Goal: Task Accomplishment & Management: Manage account settings

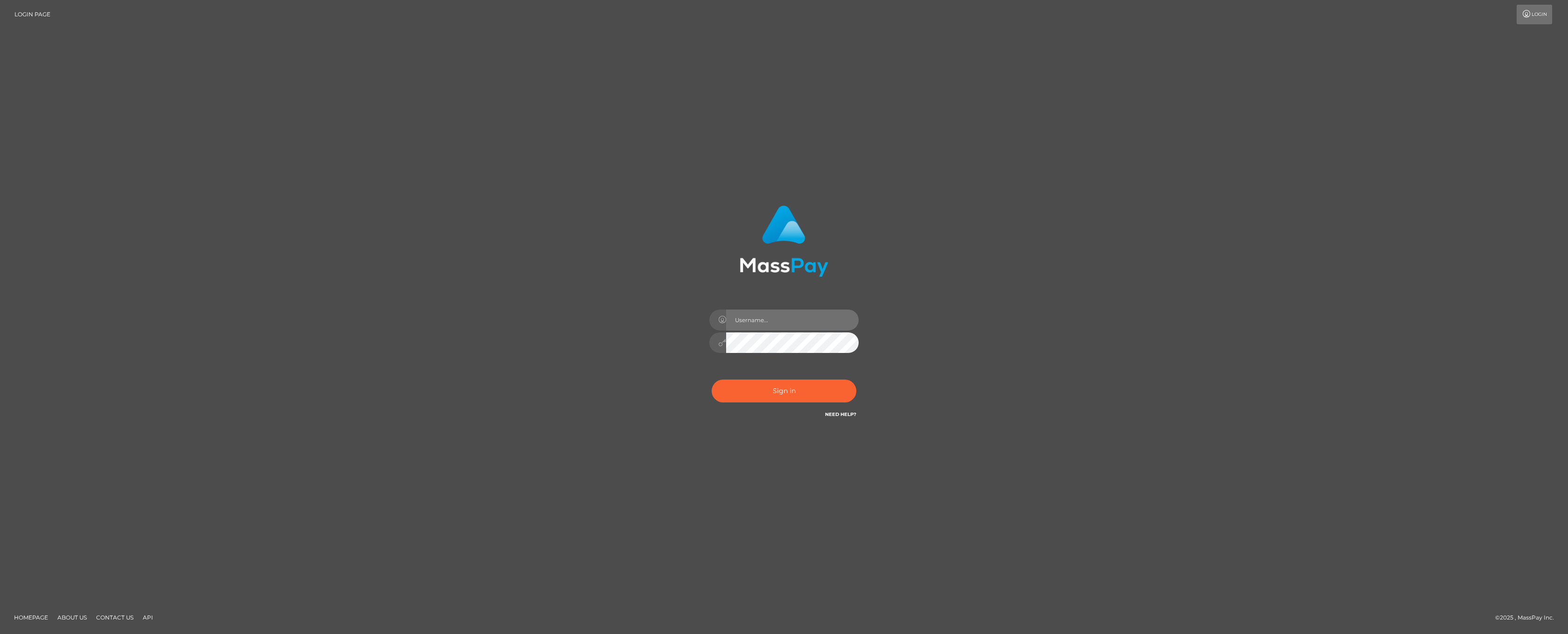
click at [818, 320] on input "text" at bounding box center [792, 320] width 133 height 21
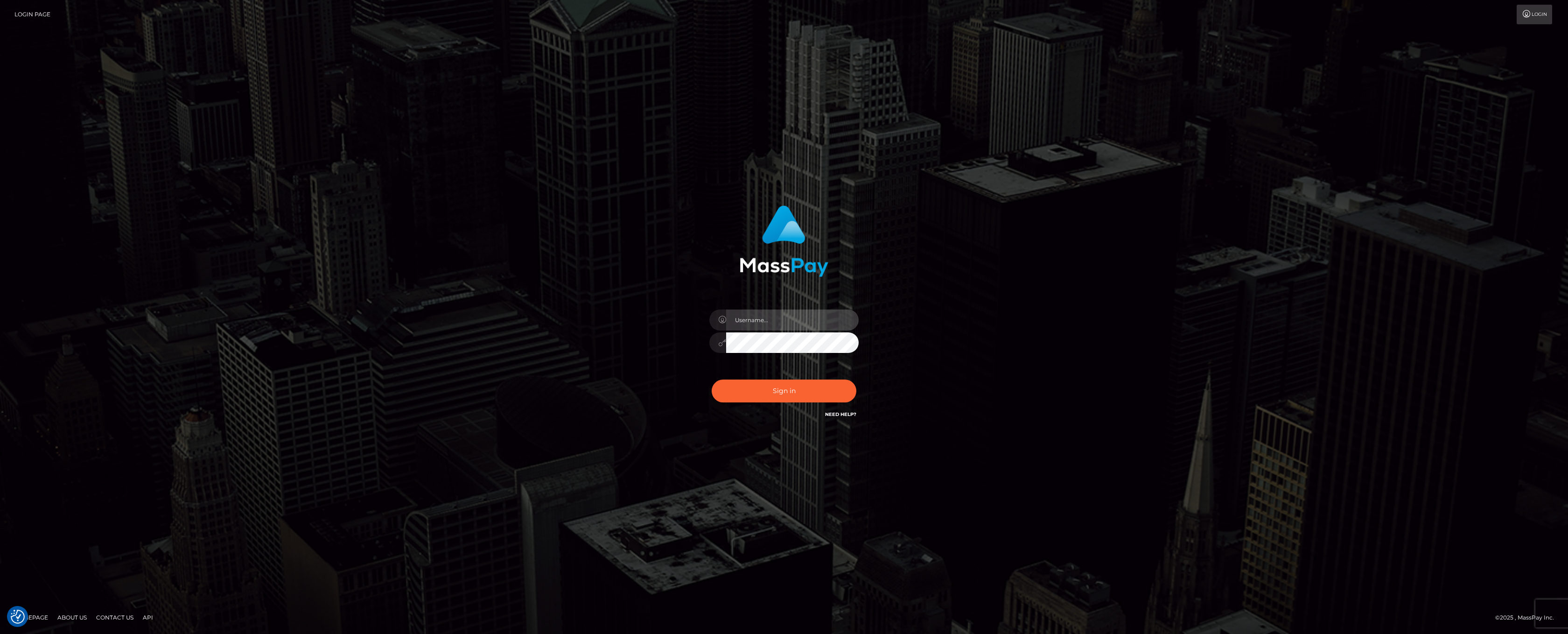
type input "ashbil"
click at [791, 399] on button "Sign in" at bounding box center [784, 391] width 144 height 23
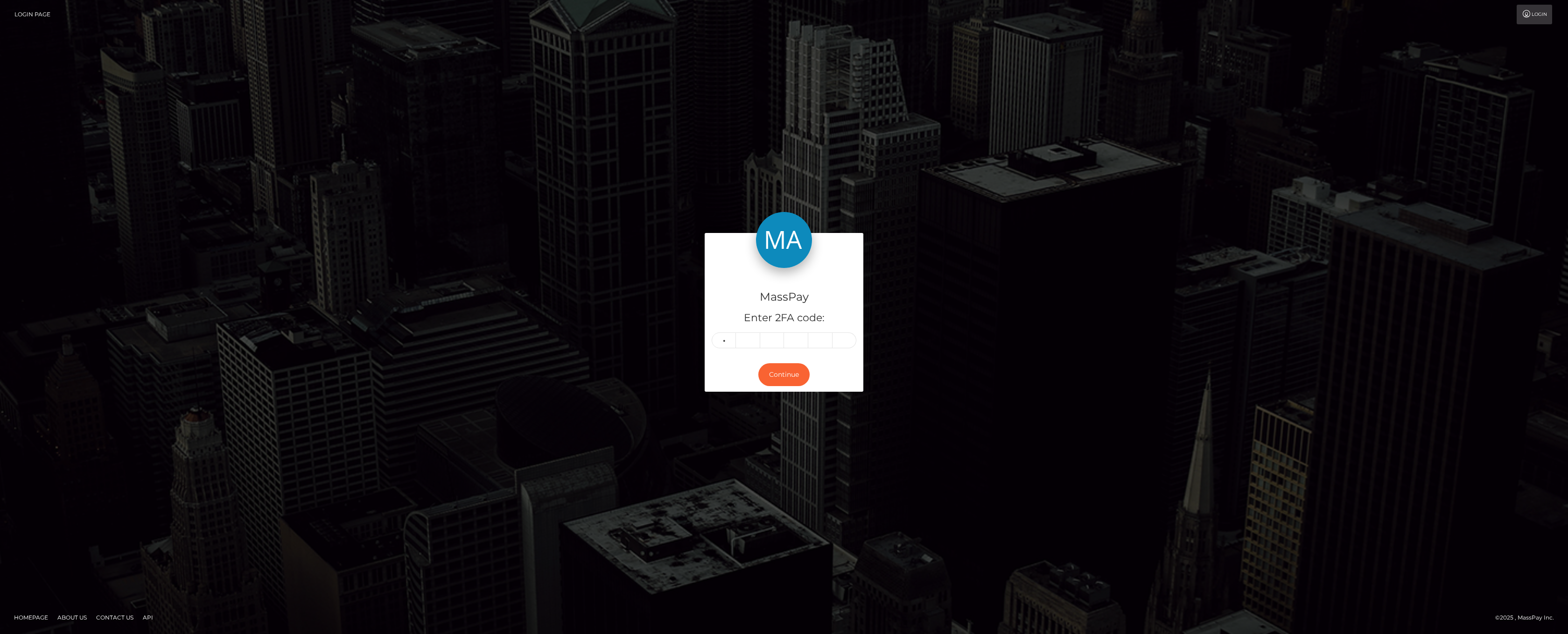
type input "3"
type input "6"
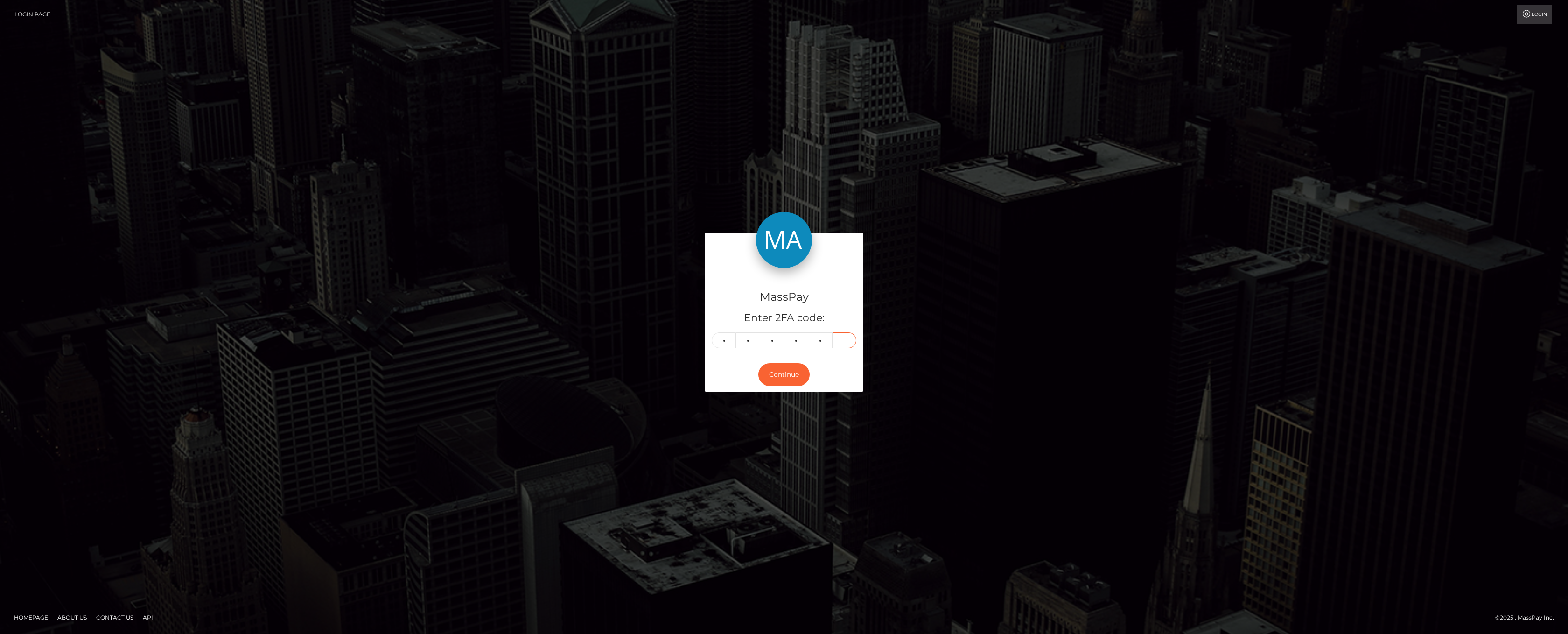
type input "6"
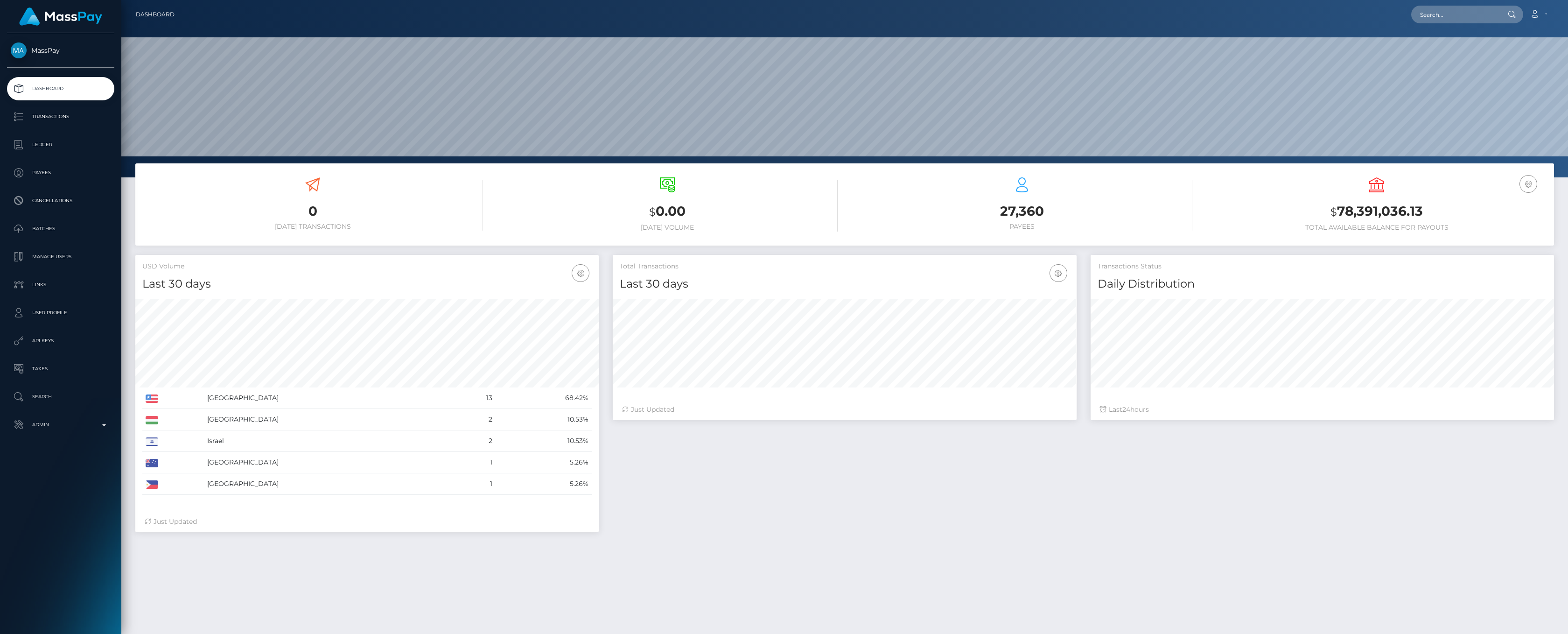
scroll to position [165, 464]
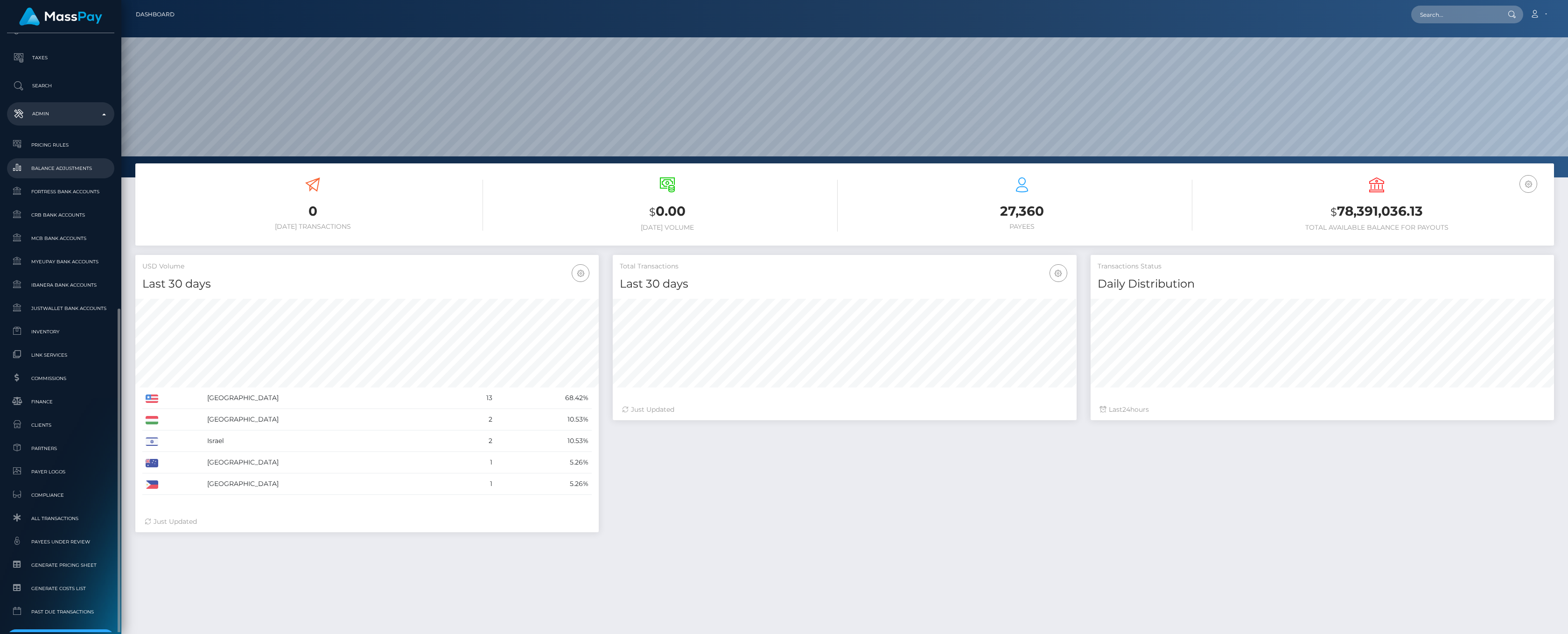
scroll to position [372, 0]
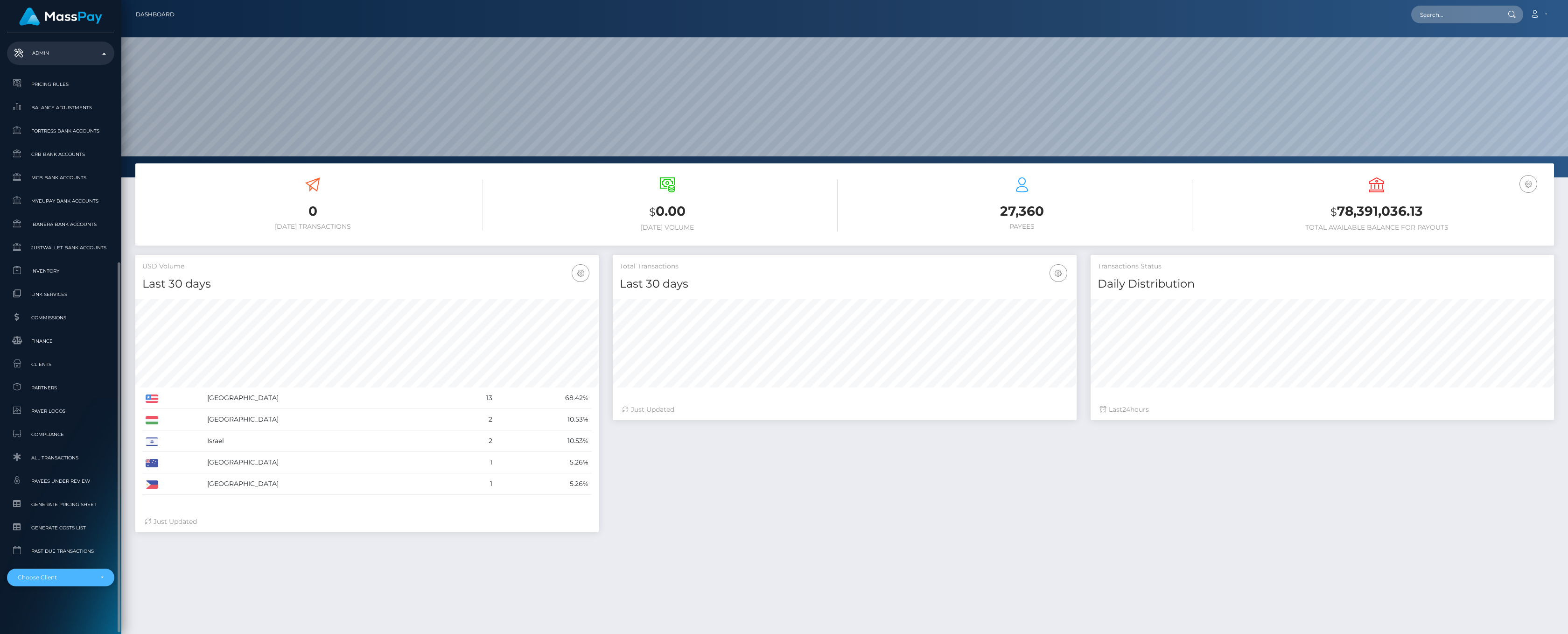
click at [100, 579] on div "Choose Client" at bounding box center [60, 577] width 86 height 7
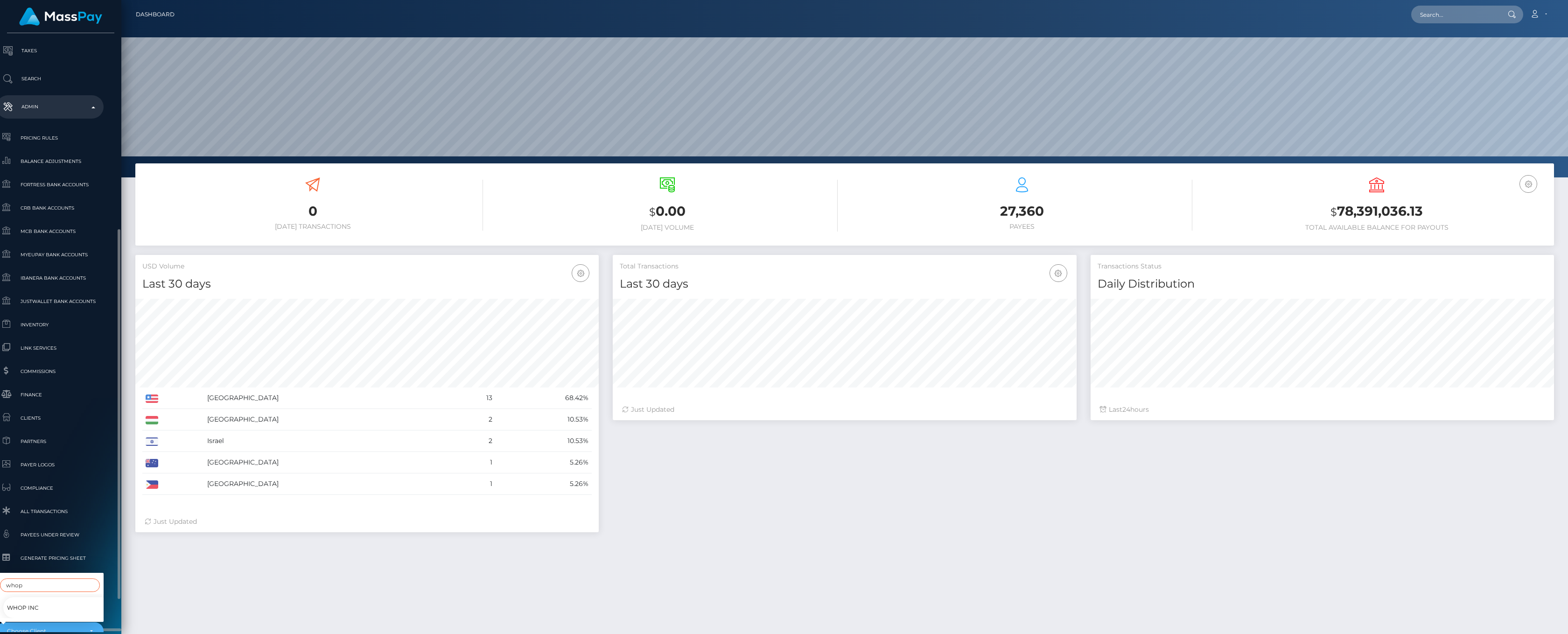
scroll to position [369, 11]
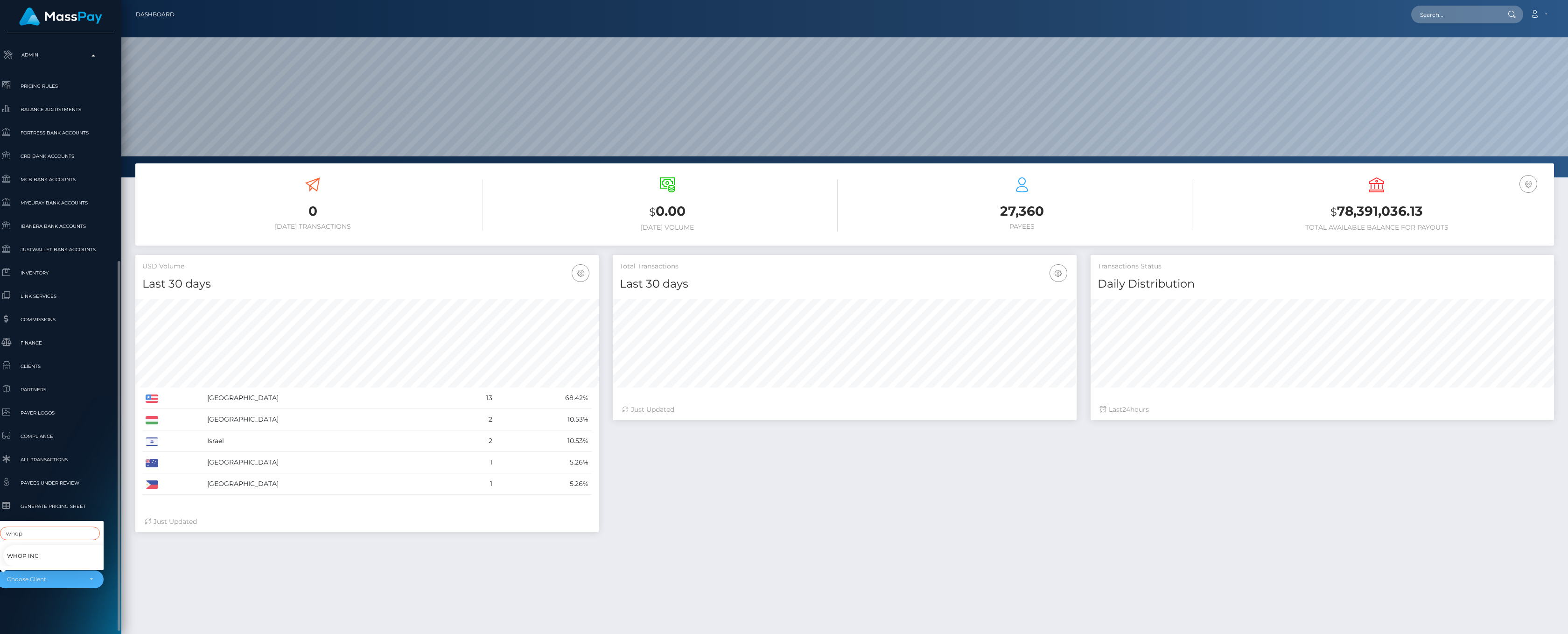
type input "whop"
click at [47, 548] on link "Whop Inc" at bounding box center [57, 555] width 108 height 21
select select "338"
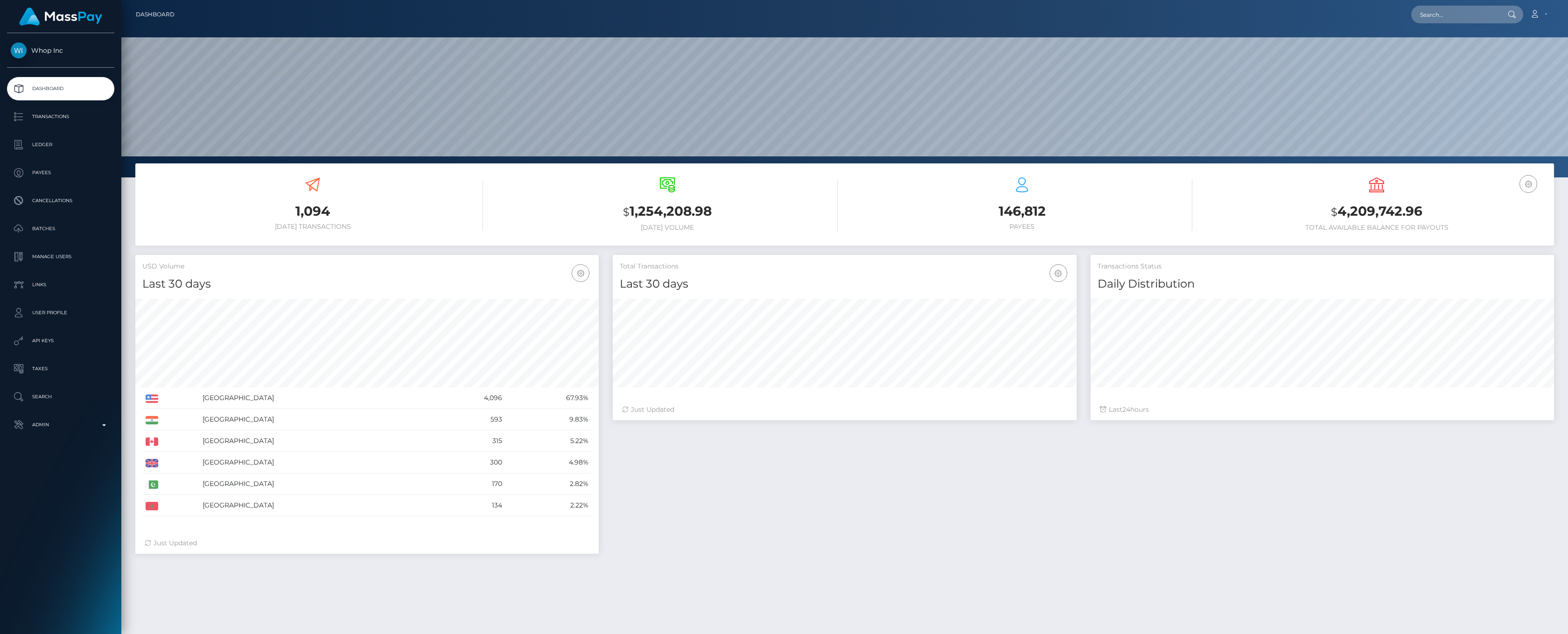
scroll to position [165, 464]
